Goal: Task Accomplishment & Management: Complete application form

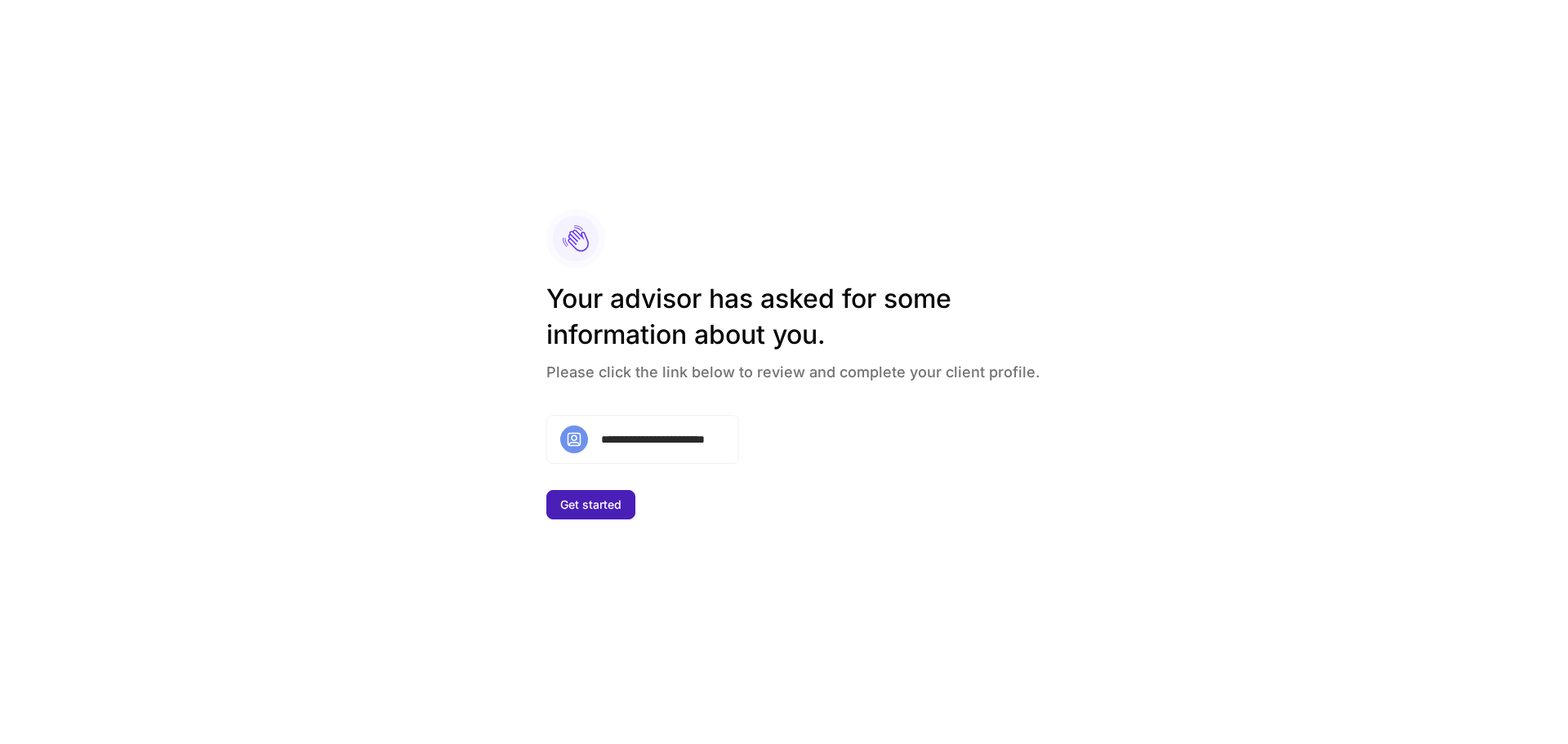
click at [588, 497] on button "Get started" at bounding box center [590, 505] width 89 height 30
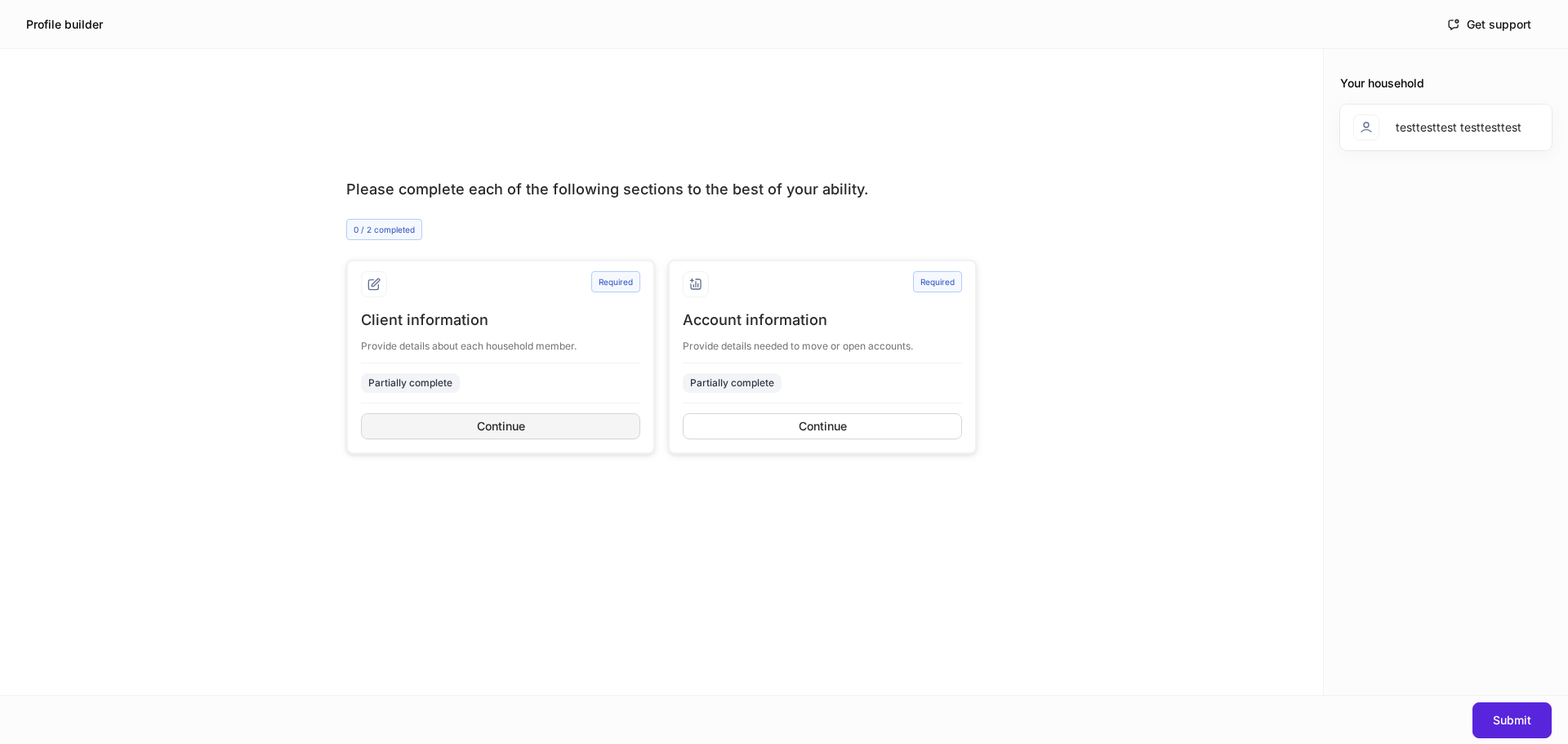
click at [484, 430] on div "Continue" at bounding box center [501, 426] width 48 height 12
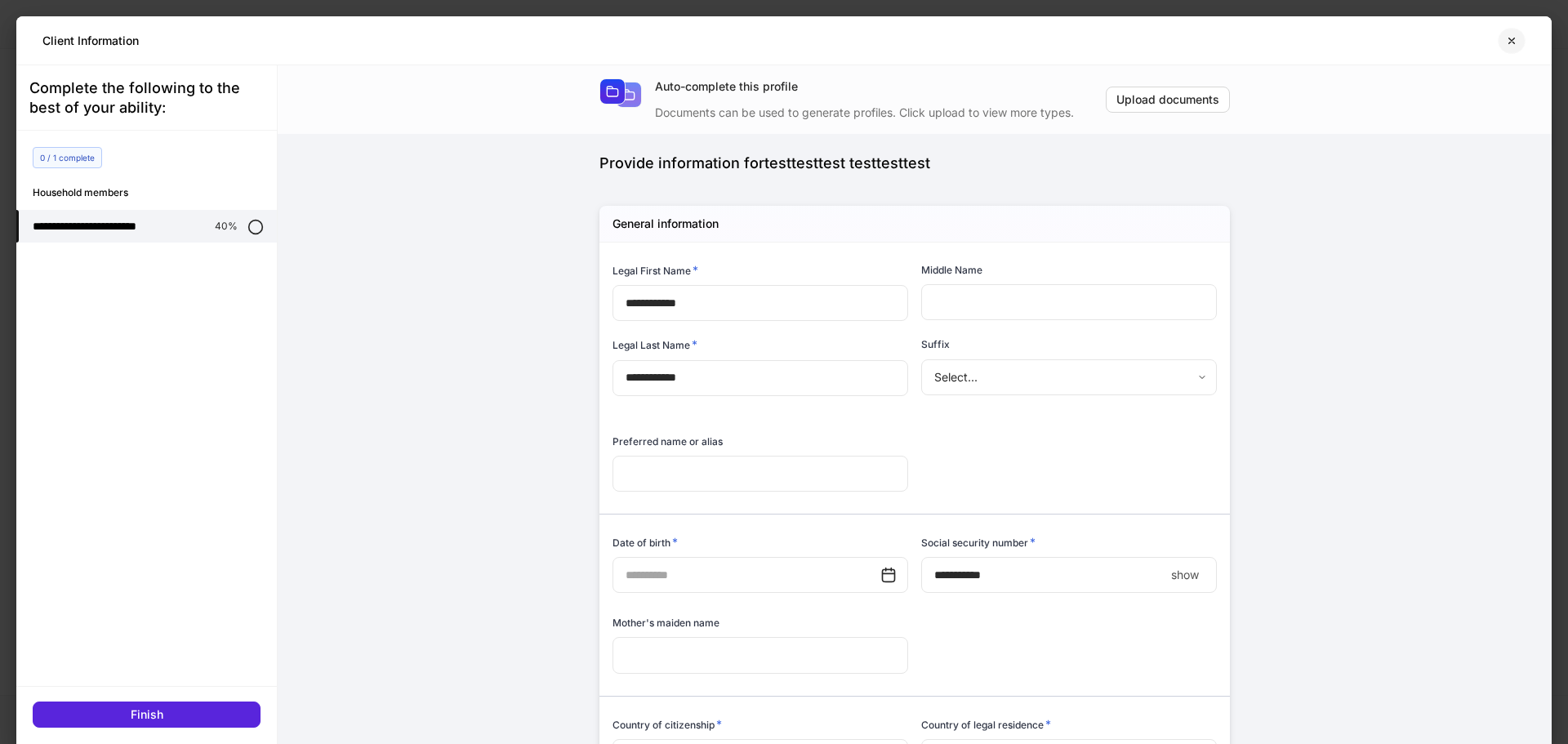
click at [1513, 50] on button "button" at bounding box center [1511, 40] width 28 height 27
